Goal: Transaction & Acquisition: Purchase product/service

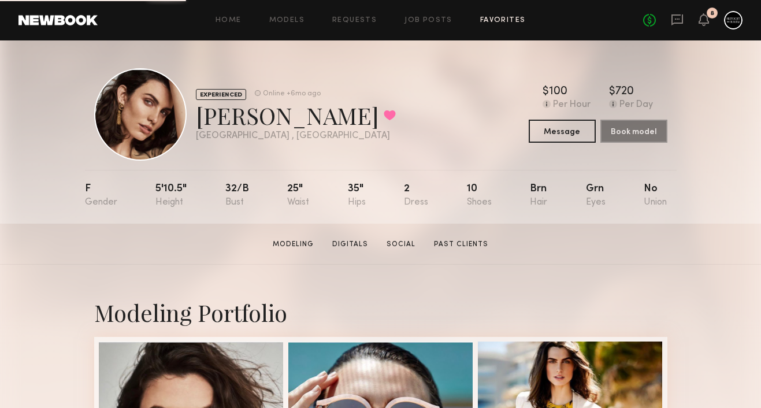
click at [485, 23] on link "Favorites" at bounding box center [503, 21] width 46 height 8
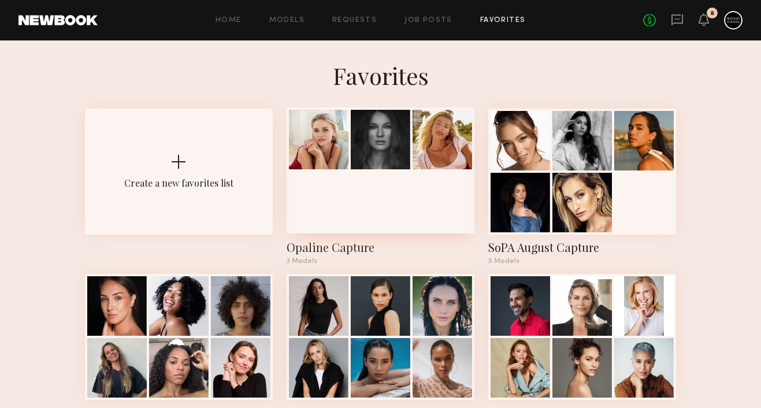
click at [422, 195] on div at bounding box center [381, 170] width 188 height 126
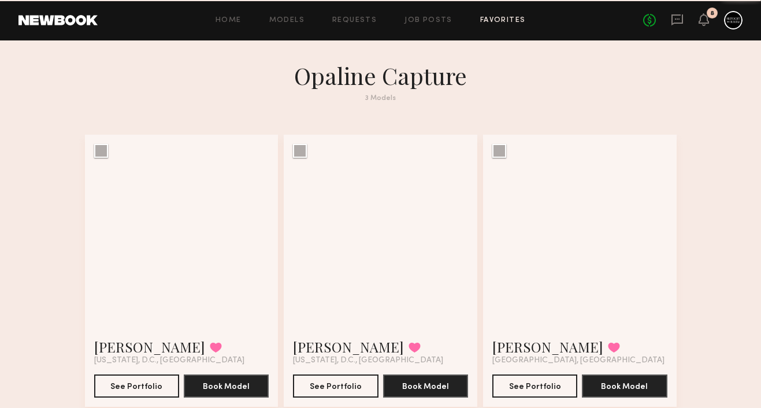
click at [422, 195] on div at bounding box center [381, 232] width 194 height 194
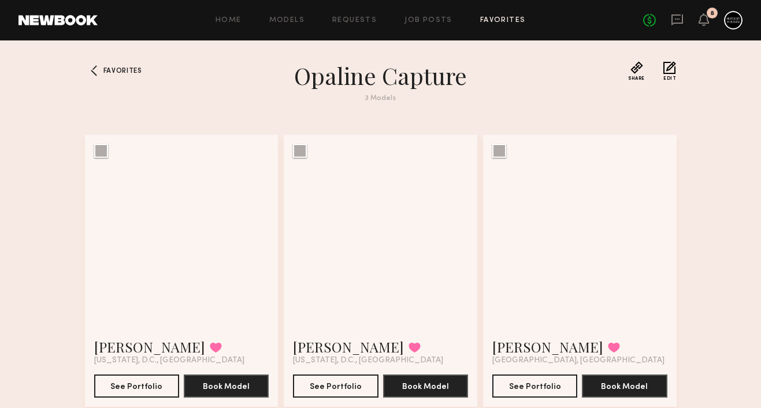
scroll to position [37, 0]
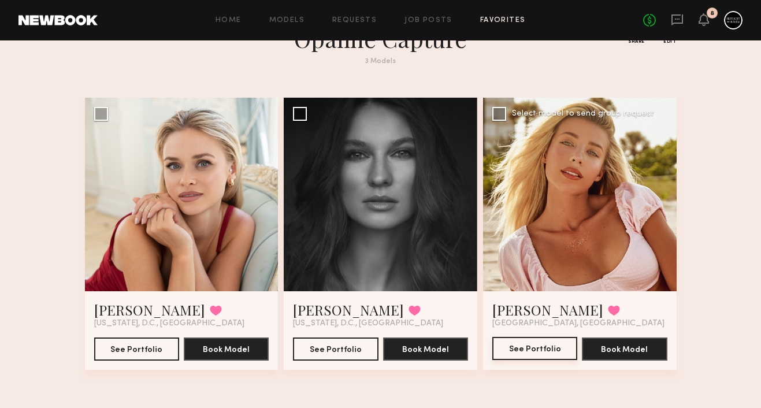
click at [507, 351] on button "See Portfolio" at bounding box center [534, 348] width 85 height 23
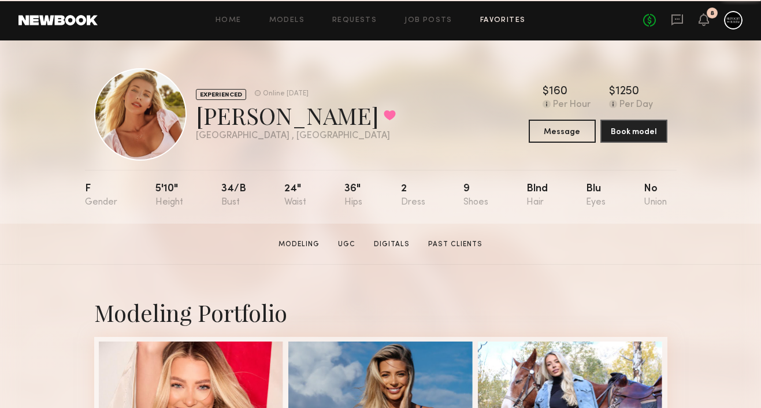
click at [502, 17] on link "Favorites" at bounding box center [503, 21] width 46 height 8
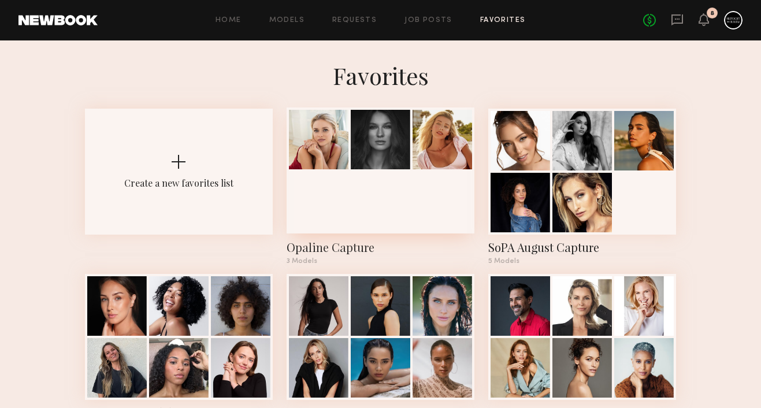
click at [407, 169] on div at bounding box center [381, 140] width 60 height 60
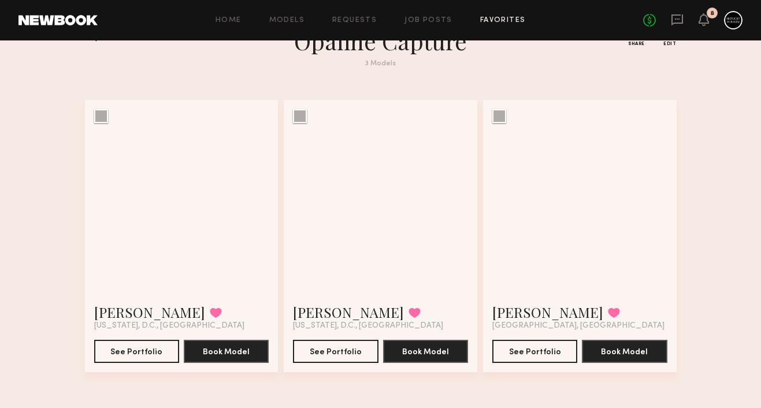
scroll to position [37, 0]
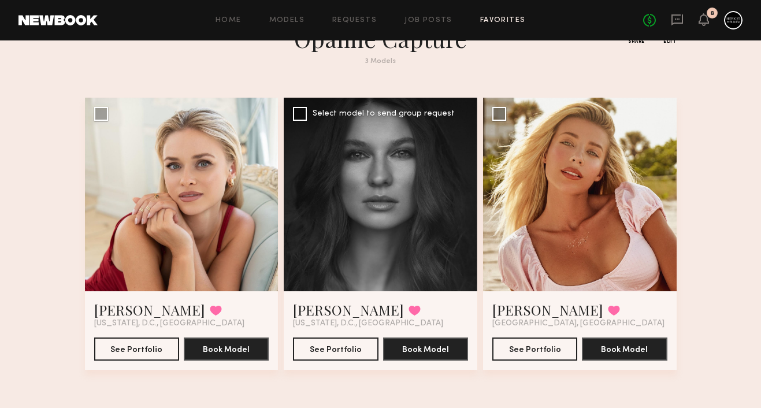
click at [343, 333] on div "See Portfolio Book Model" at bounding box center [380, 344] width 175 height 32
click at [343, 343] on button "See Portfolio" at bounding box center [335, 348] width 85 height 23
click at [113, 348] on button "See Portfolio" at bounding box center [136, 348] width 85 height 23
click at [521, 342] on button "See Portfolio" at bounding box center [534, 348] width 85 height 23
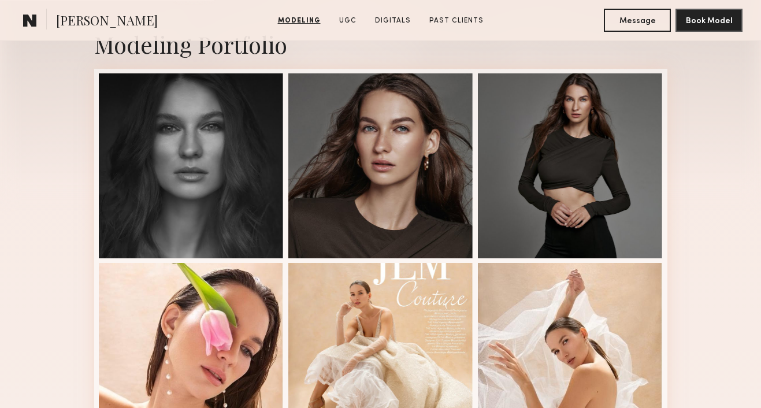
scroll to position [492, 0]
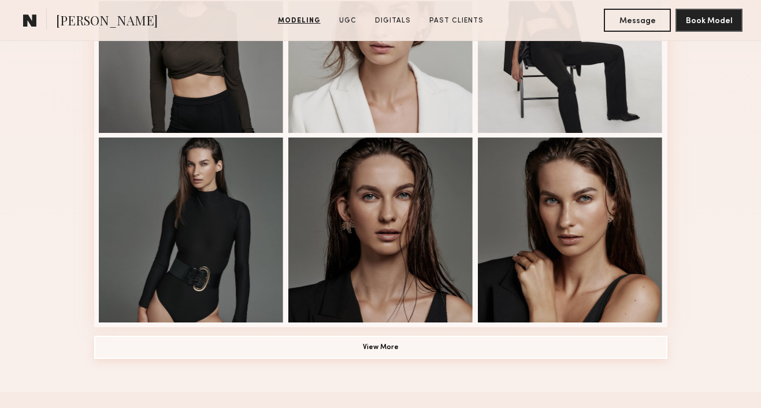
click at [343, 343] on button "View More" at bounding box center [380, 347] width 573 height 23
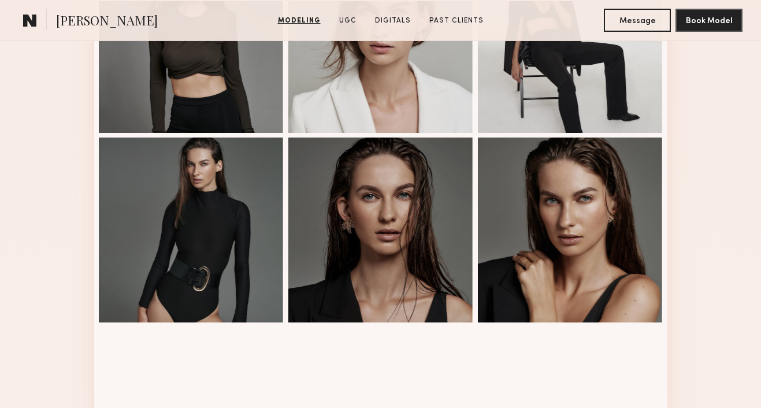
scroll to position [1079, 0]
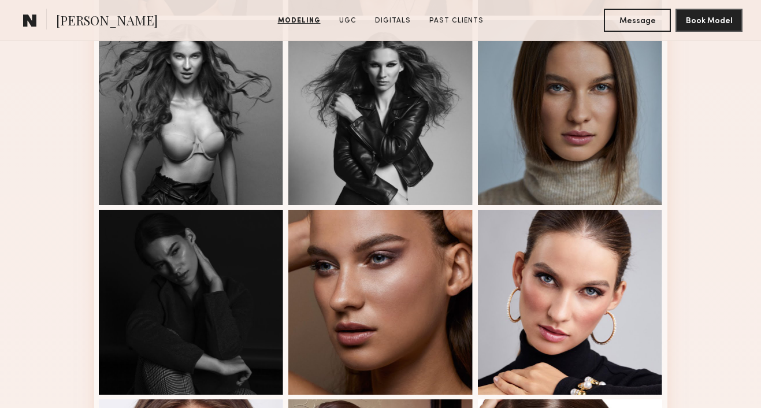
click at [343, 343] on div at bounding box center [380, 302] width 185 height 185
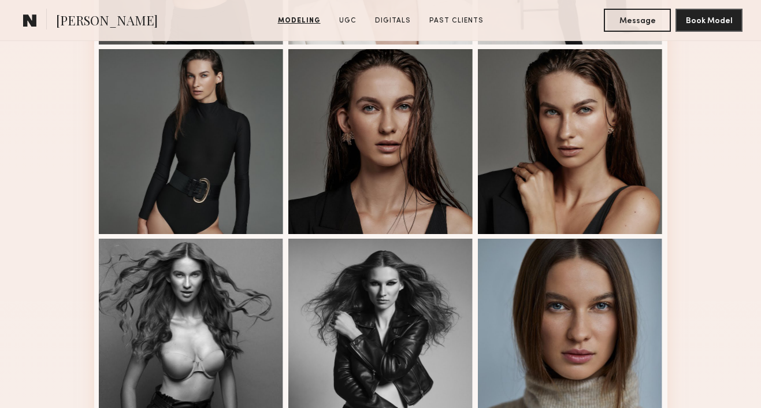
scroll to position [866, 0]
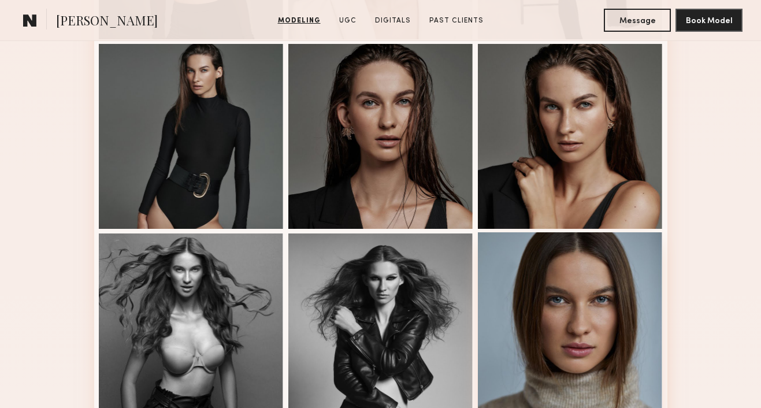
click at [583, 331] on div at bounding box center [570, 324] width 185 height 185
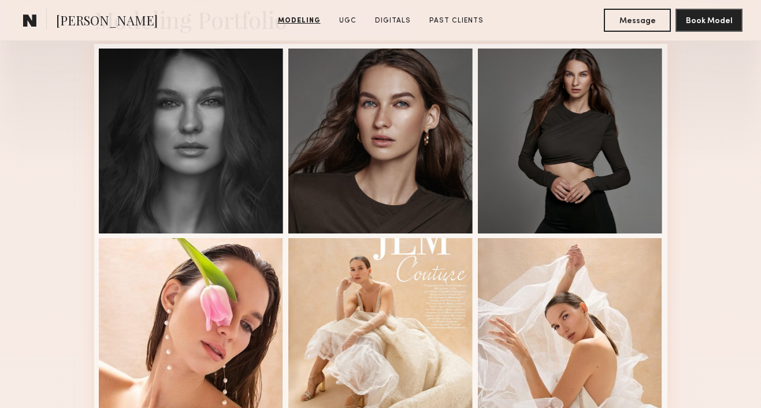
scroll to position [221, 0]
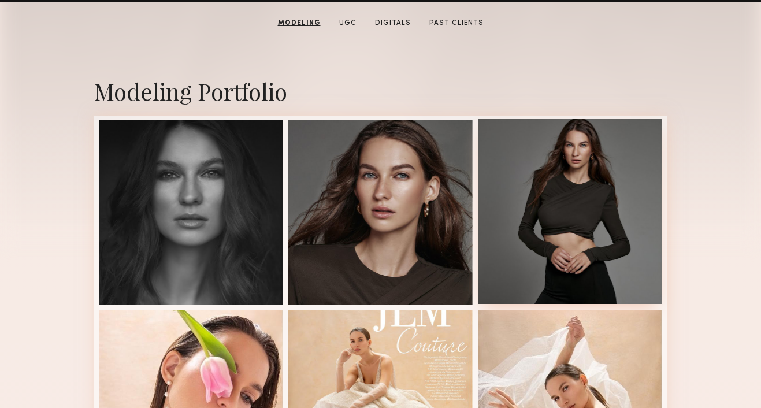
click at [574, 226] on div at bounding box center [570, 211] width 185 height 185
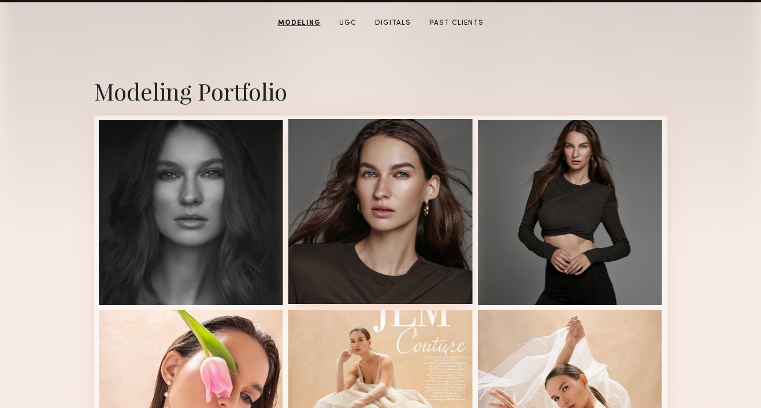
scroll to position [0, 0]
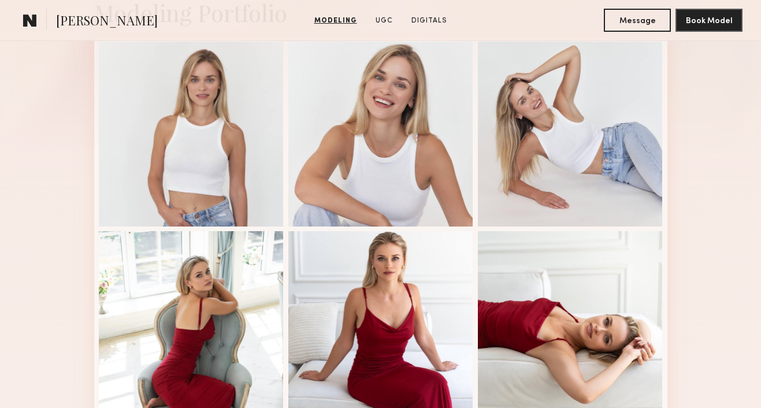
scroll to position [288, 0]
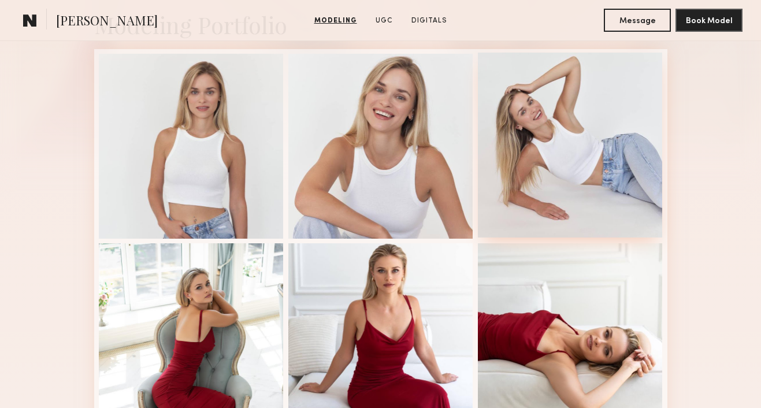
click at [499, 196] on div at bounding box center [570, 145] width 185 height 185
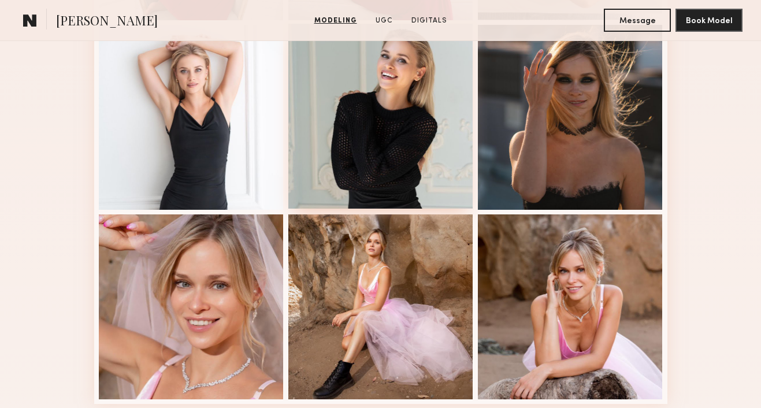
scroll to position [789, 0]
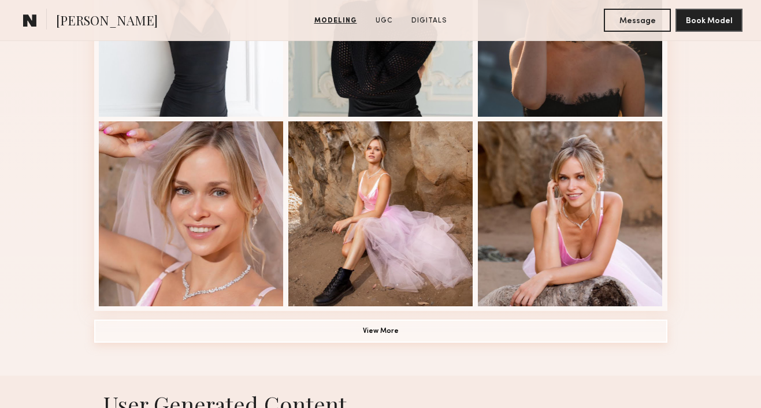
click at [406, 326] on button "View More" at bounding box center [380, 331] width 573 height 23
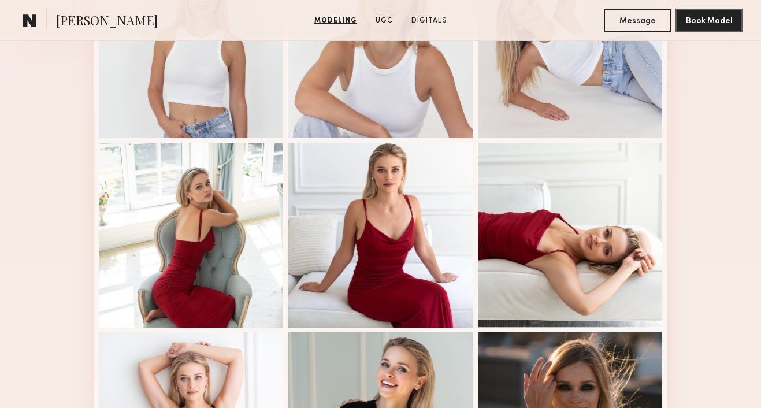
scroll to position [682, 0]
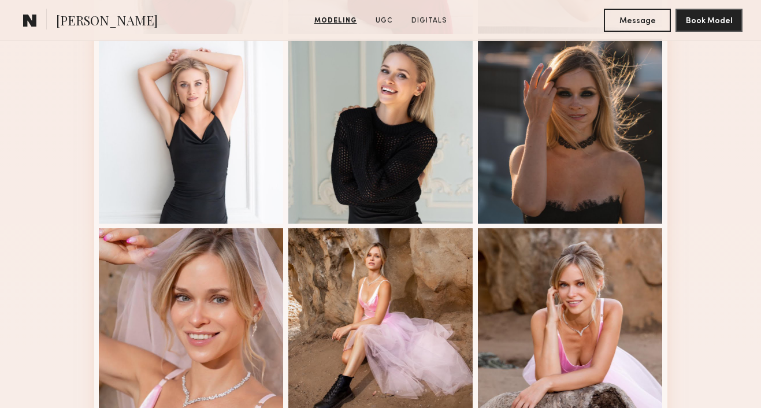
click at [403, 173] on div at bounding box center [380, 131] width 185 height 185
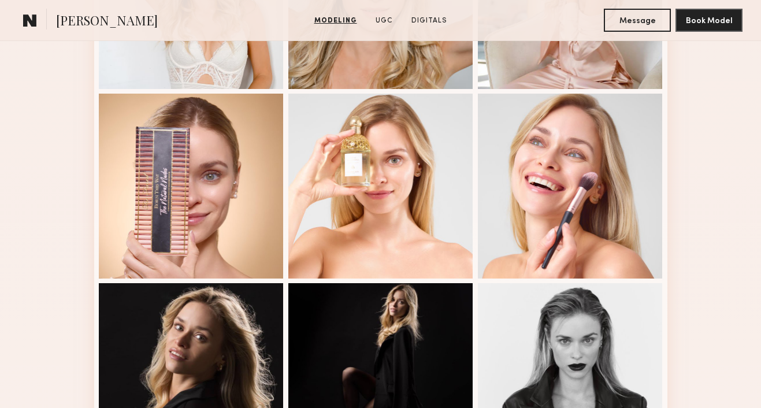
scroll to position [1315, 0]
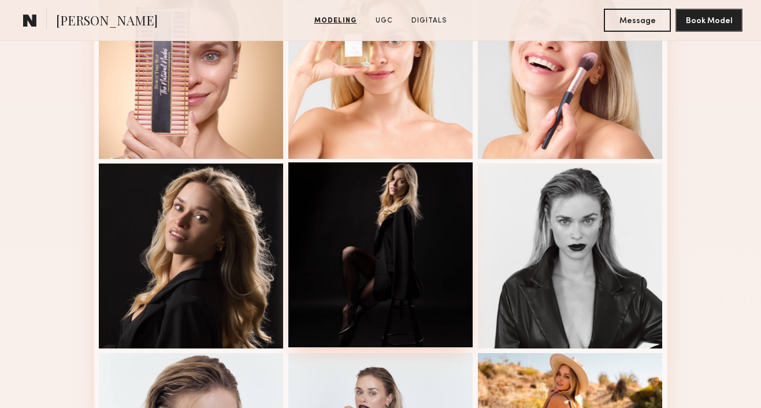
click at [441, 316] on div at bounding box center [380, 254] width 185 height 185
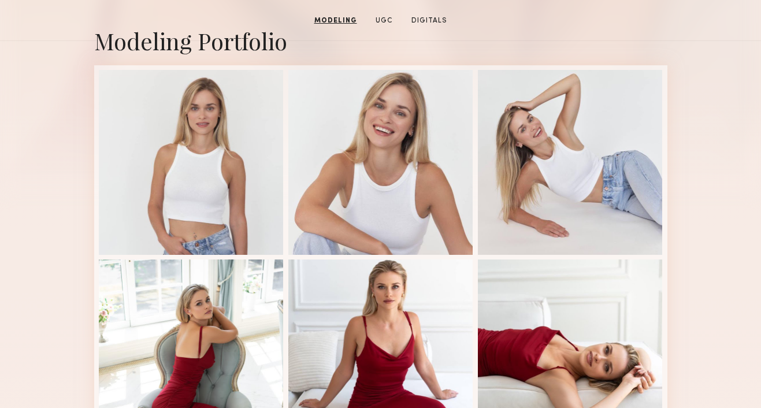
scroll to position [177, 0]
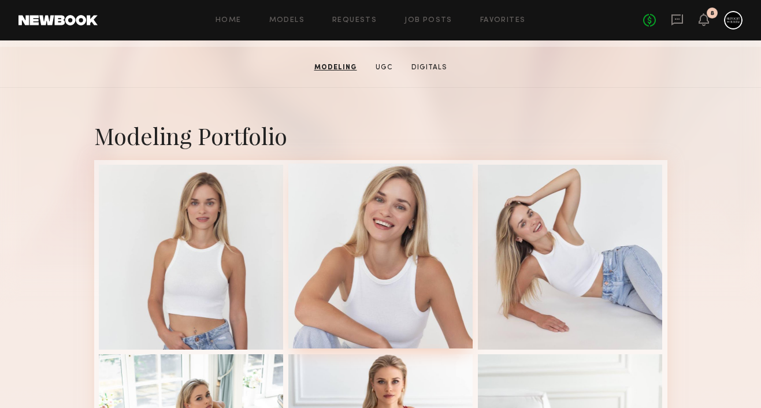
click at [368, 254] on div at bounding box center [380, 256] width 185 height 185
